Goal: Understand process/instructions: Learn how to perform a task or action

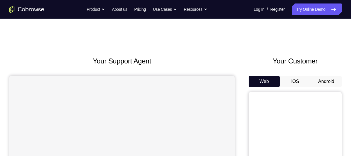
click at [324, 82] on button "Android" at bounding box center [325, 82] width 31 height 12
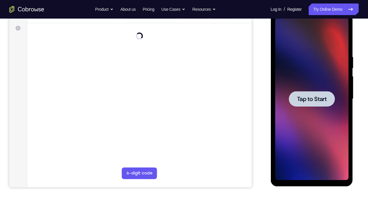
click at [307, 96] on span "Tap to Start" at bounding box center [311, 99] width 30 height 6
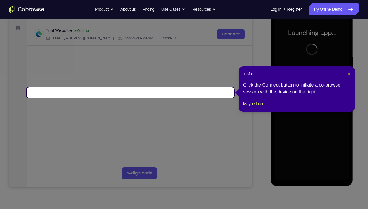
click at [349, 73] on span "×" at bounding box center [348, 74] width 2 height 5
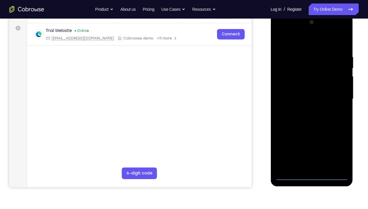
click at [311, 155] on div at bounding box center [311, 99] width 73 height 163
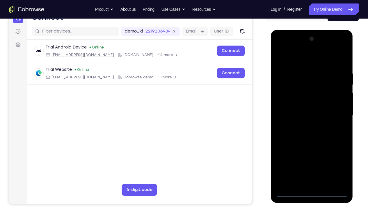
scroll to position [66, 0]
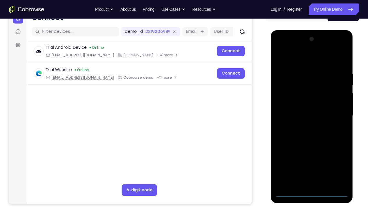
click at [336, 155] on div at bounding box center [311, 116] width 73 height 163
click at [282, 44] on div at bounding box center [311, 116] width 73 height 163
click at [334, 113] on div at bounding box center [311, 116] width 73 height 163
click at [304, 126] on div at bounding box center [311, 116] width 73 height 163
click at [293, 107] on div at bounding box center [311, 116] width 73 height 163
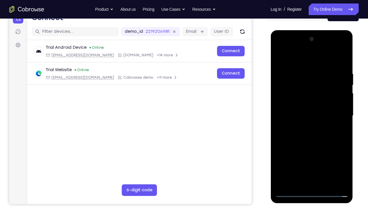
click at [301, 100] on div at bounding box center [311, 116] width 73 height 163
click at [304, 113] on div at bounding box center [311, 116] width 73 height 163
click at [314, 139] on div at bounding box center [311, 116] width 73 height 163
click at [339, 121] on div at bounding box center [311, 116] width 73 height 163
click at [309, 115] on div at bounding box center [311, 116] width 73 height 163
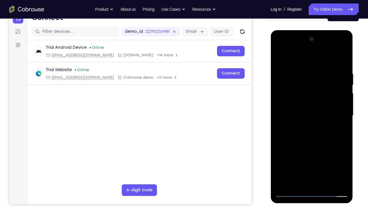
click at [314, 139] on div at bounding box center [311, 116] width 73 height 163
click at [292, 110] on div at bounding box center [311, 116] width 73 height 163
click at [306, 116] on div at bounding box center [311, 116] width 73 height 163
click at [312, 134] on div at bounding box center [311, 116] width 73 height 163
click at [338, 55] on div at bounding box center [311, 116] width 73 height 163
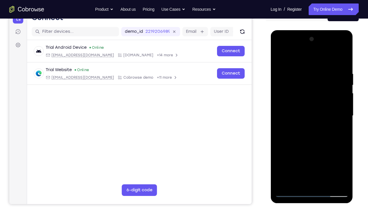
click at [344, 62] on div at bounding box center [311, 116] width 73 height 163
click at [305, 68] on div at bounding box center [311, 116] width 73 height 163
click at [304, 68] on div at bounding box center [311, 116] width 73 height 163
click at [341, 59] on div at bounding box center [311, 116] width 73 height 163
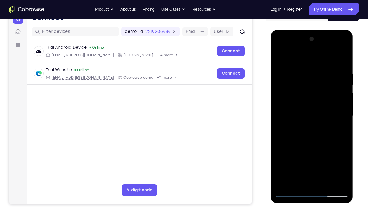
click at [325, 74] on div at bounding box center [311, 116] width 73 height 163
click at [340, 58] on div at bounding box center [311, 116] width 73 height 163
click at [338, 66] on div at bounding box center [311, 116] width 73 height 163
click at [344, 55] on div at bounding box center [311, 116] width 73 height 163
click at [339, 60] on div at bounding box center [311, 116] width 73 height 163
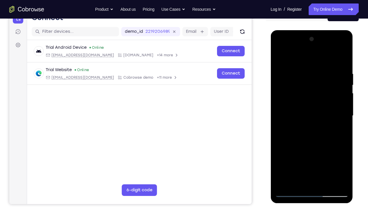
click at [326, 155] on div at bounding box center [311, 116] width 73 height 163
click at [313, 146] on div at bounding box center [311, 116] width 73 height 163
click at [306, 105] on div at bounding box center [311, 116] width 73 height 163
click at [279, 54] on div at bounding box center [311, 116] width 73 height 163
click at [298, 144] on div at bounding box center [311, 116] width 73 height 163
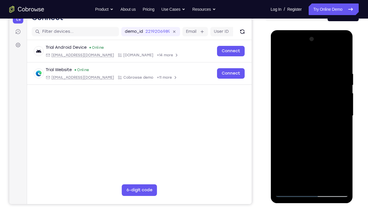
click at [315, 58] on div at bounding box center [311, 116] width 73 height 163
click at [278, 54] on div at bounding box center [311, 116] width 73 height 163
click at [291, 155] on div at bounding box center [311, 116] width 73 height 163
click at [279, 55] on div at bounding box center [311, 116] width 73 height 163
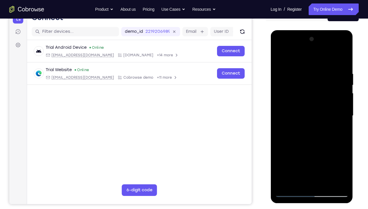
click at [279, 55] on div at bounding box center [311, 116] width 73 height 163
click at [343, 57] on div at bounding box center [311, 116] width 73 height 163
click at [335, 67] on div at bounding box center [311, 116] width 73 height 163
click at [278, 65] on div at bounding box center [311, 116] width 73 height 163
click at [280, 56] on div at bounding box center [311, 116] width 73 height 163
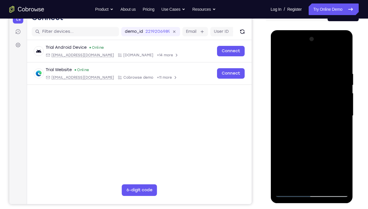
click at [341, 64] on div at bounding box center [311, 116] width 73 height 163
click at [282, 63] on div at bounding box center [311, 116] width 73 height 163
click at [278, 54] on div at bounding box center [311, 116] width 73 height 163
click at [325, 64] on div at bounding box center [311, 116] width 73 height 163
click at [280, 56] on div at bounding box center [311, 116] width 73 height 163
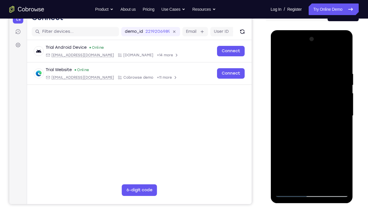
click at [280, 56] on div at bounding box center [311, 116] width 73 height 163
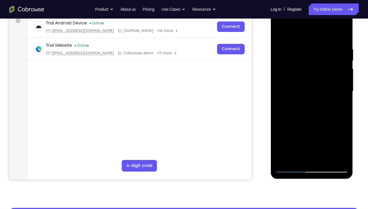
scroll to position [92, 0]
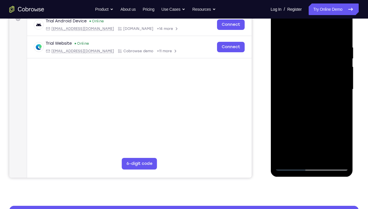
click at [282, 155] on div at bounding box center [311, 89] width 73 height 163
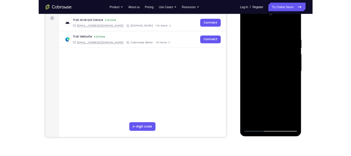
scroll to position [86, 0]
